Goal: Navigation & Orientation: Find specific page/section

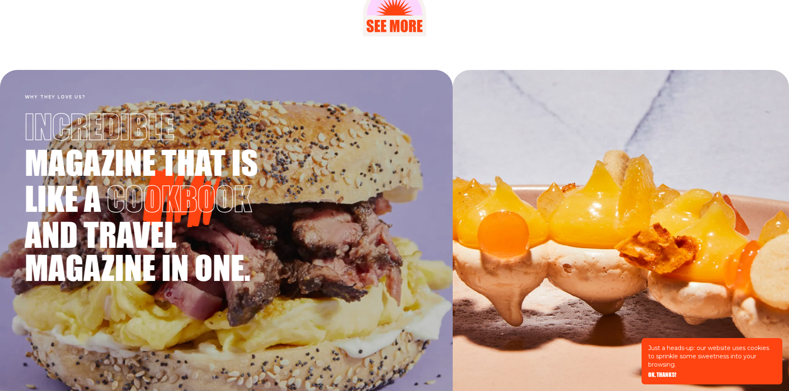
scroll to position [1367, 0]
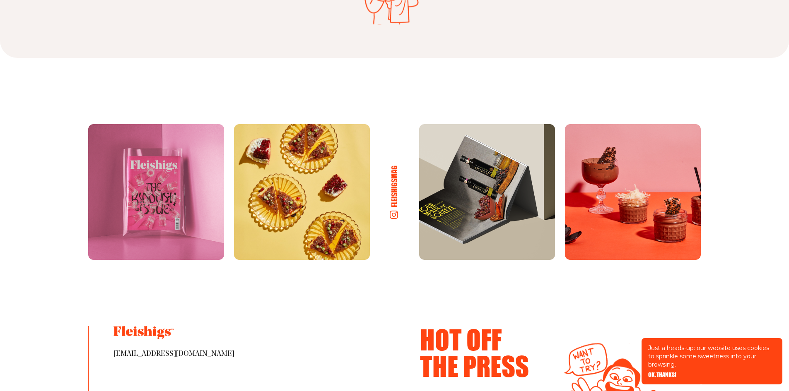
scroll to position [4389, 0]
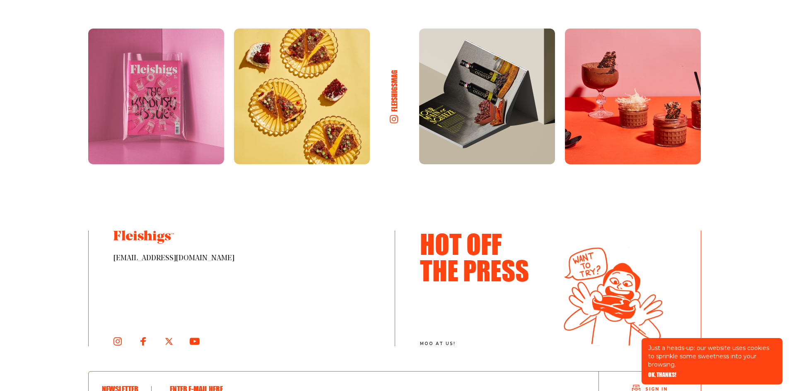
click at [472, 130] on img at bounding box center [487, 97] width 136 height 136
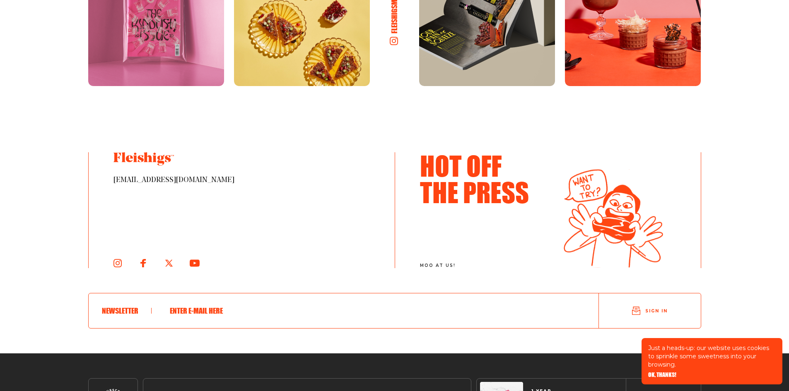
scroll to position [4540, 0]
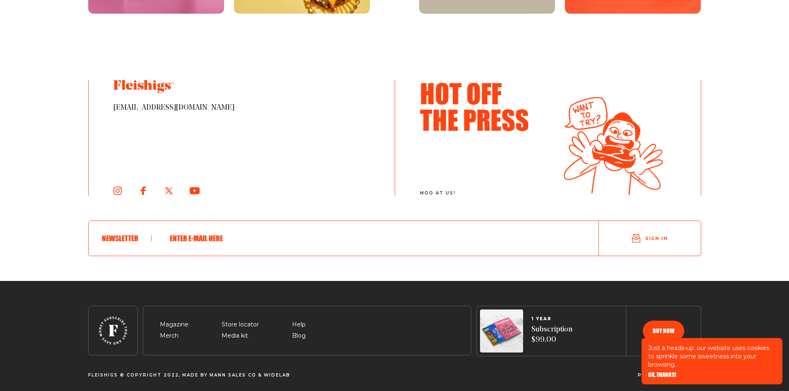
click at [253, 231] on input "text" at bounding box center [368, 239] width 407 height 22
click at [319, 186] on div at bounding box center [241, 191] width 256 height 10
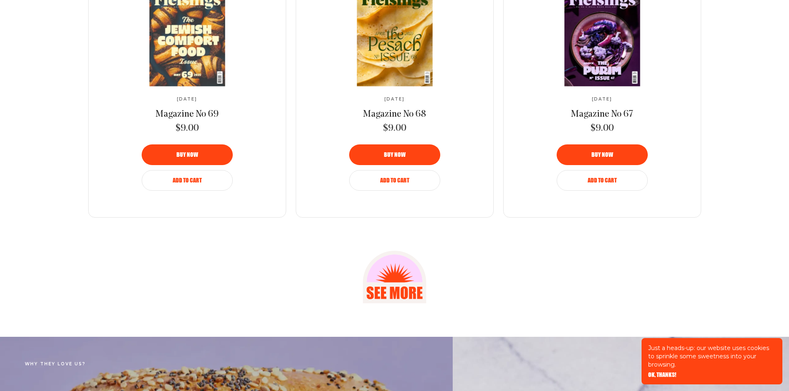
scroll to position [0, 0]
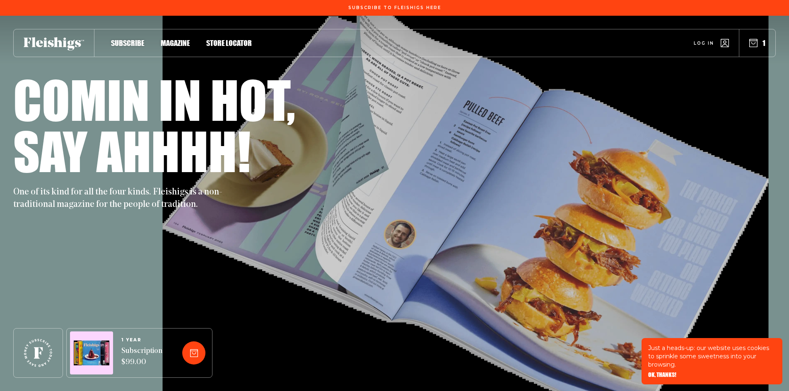
click at [116, 39] on span "Subscribe" at bounding box center [127, 34] width 33 height 9
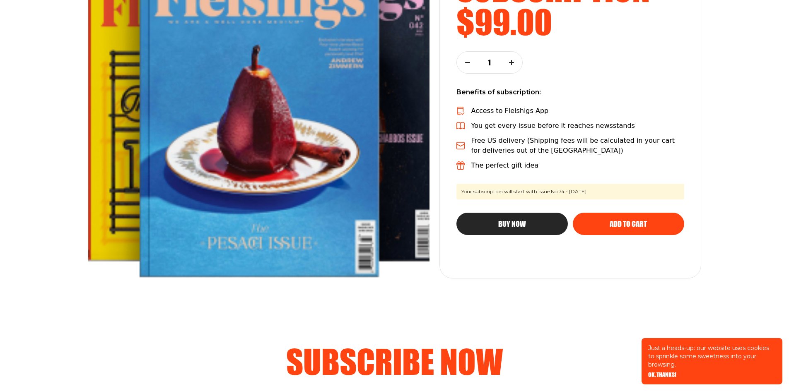
scroll to position [166, 0]
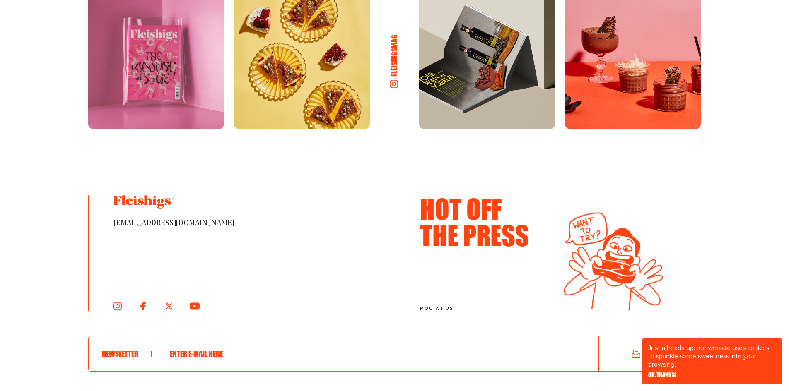
scroll to position [1822, 0]
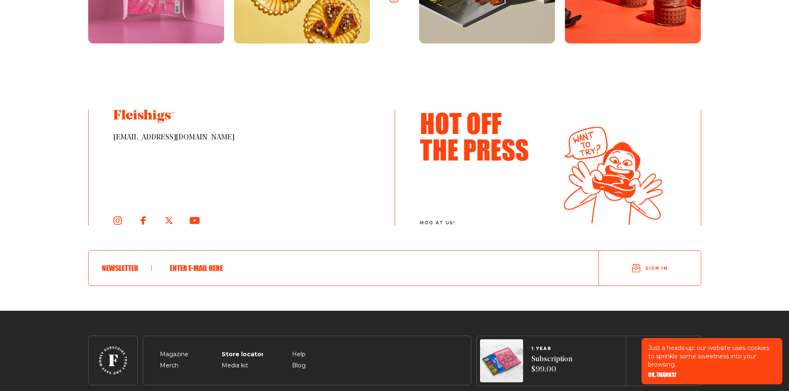
click at [235, 349] on span "Store locator" at bounding box center [240, 345] width 37 height 10
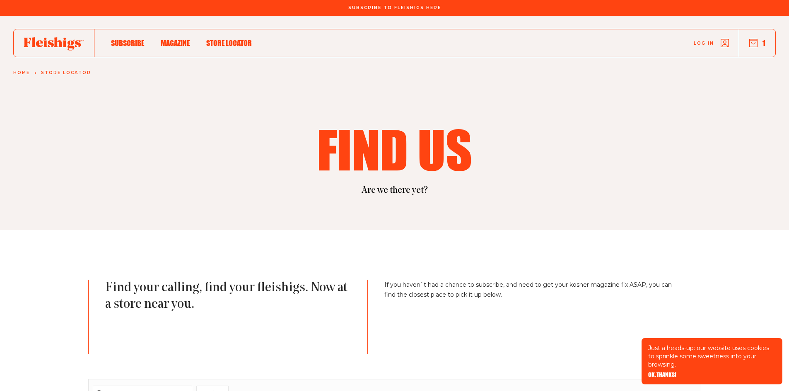
click at [222, 39] on span "Store locator" at bounding box center [229, 34] width 46 height 9
click at [171, 39] on span "Magazine" at bounding box center [175, 34] width 29 height 9
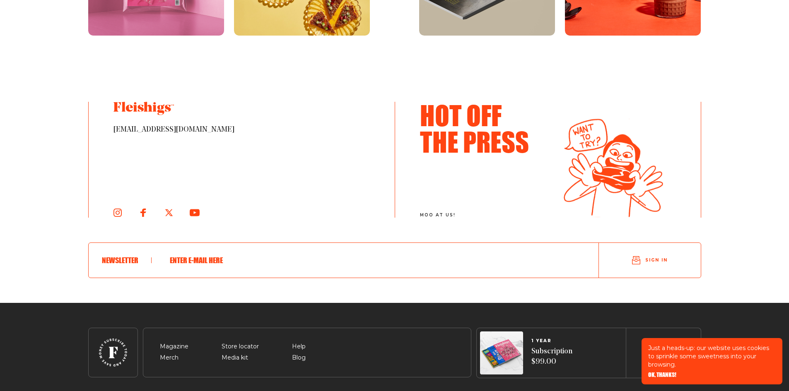
scroll to position [1381, 0]
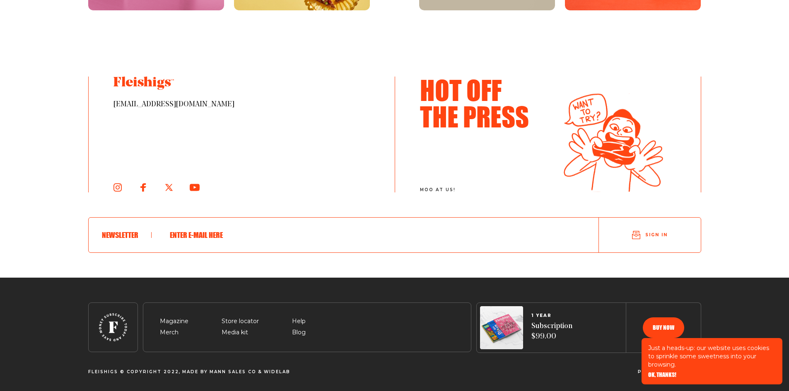
click at [434, 188] on span "moo at us!" at bounding box center [482, 190] width 125 height 5
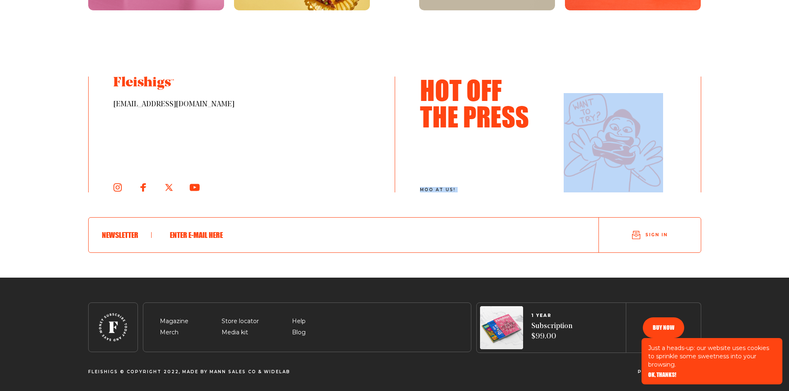
click at [434, 188] on span "moo at us!" at bounding box center [482, 190] width 125 height 5
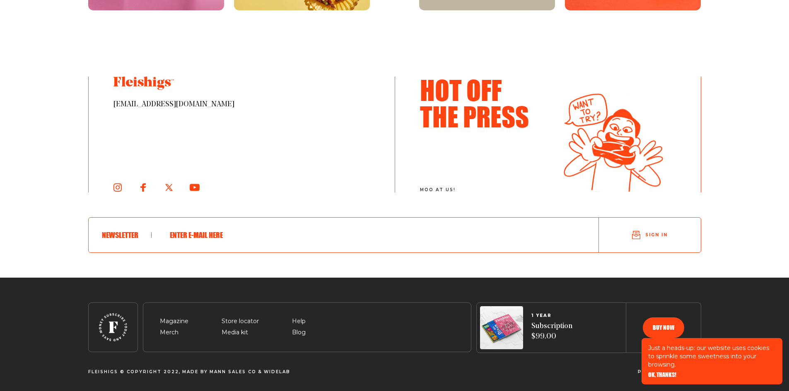
click at [292, 208] on div "[EMAIL_ADDRESS][DOMAIN_NAME] Hot Off The Press moo at [GEOGRAPHIC_DATA]! Newsle…" at bounding box center [394, 177] width 613 height 201
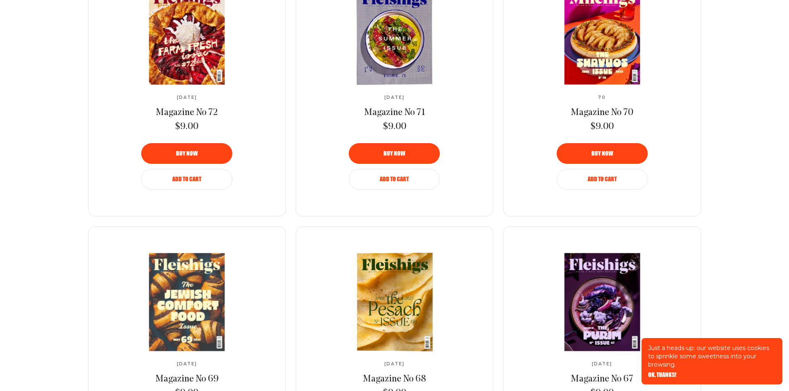
scroll to position [553, 0]
